Goal: Task Accomplishment & Management: Manage account settings

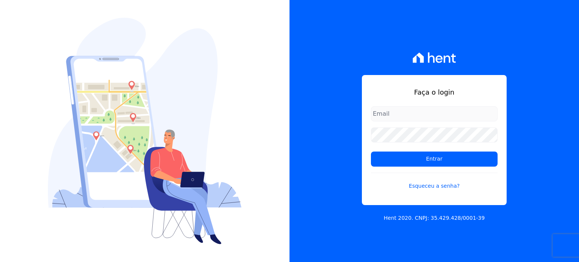
click at [414, 117] on input "email" at bounding box center [434, 113] width 127 height 15
type input "h"
type input "[EMAIL_ADDRESS][DOMAIN_NAME]"
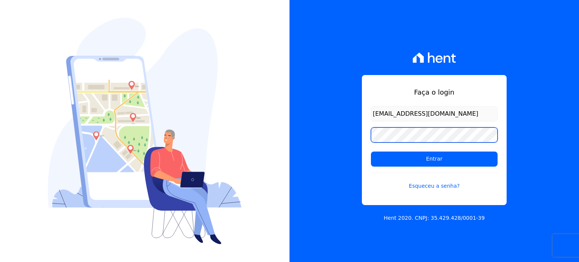
click at [371, 152] on input "Entrar" at bounding box center [434, 159] width 127 height 15
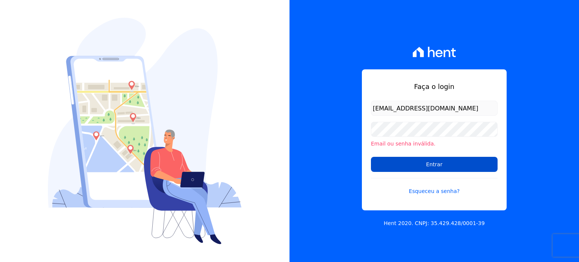
click at [415, 167] on input "Entrar" at bounding box center [434, 164] width 127 height 15
